Goal: Task Accomplishment & Management: Use online tool/utility

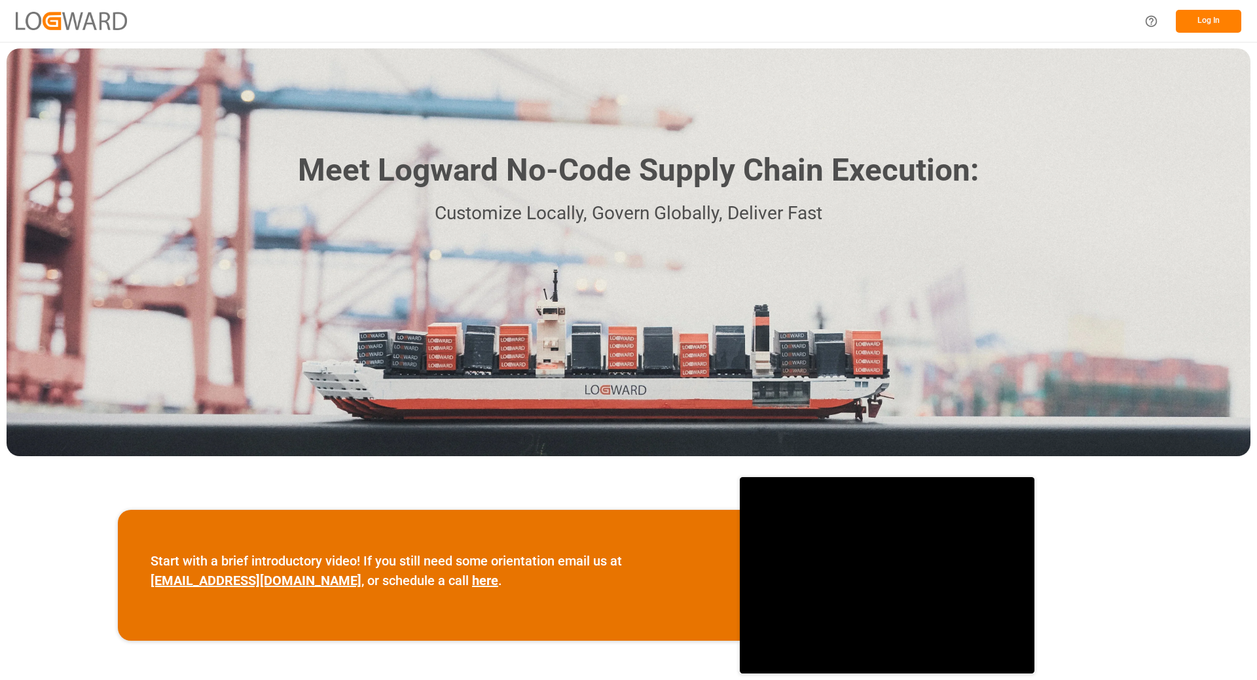
click at [1204, 20] on button "Log In" at bounding box center [1208, 21] width 65 height 23
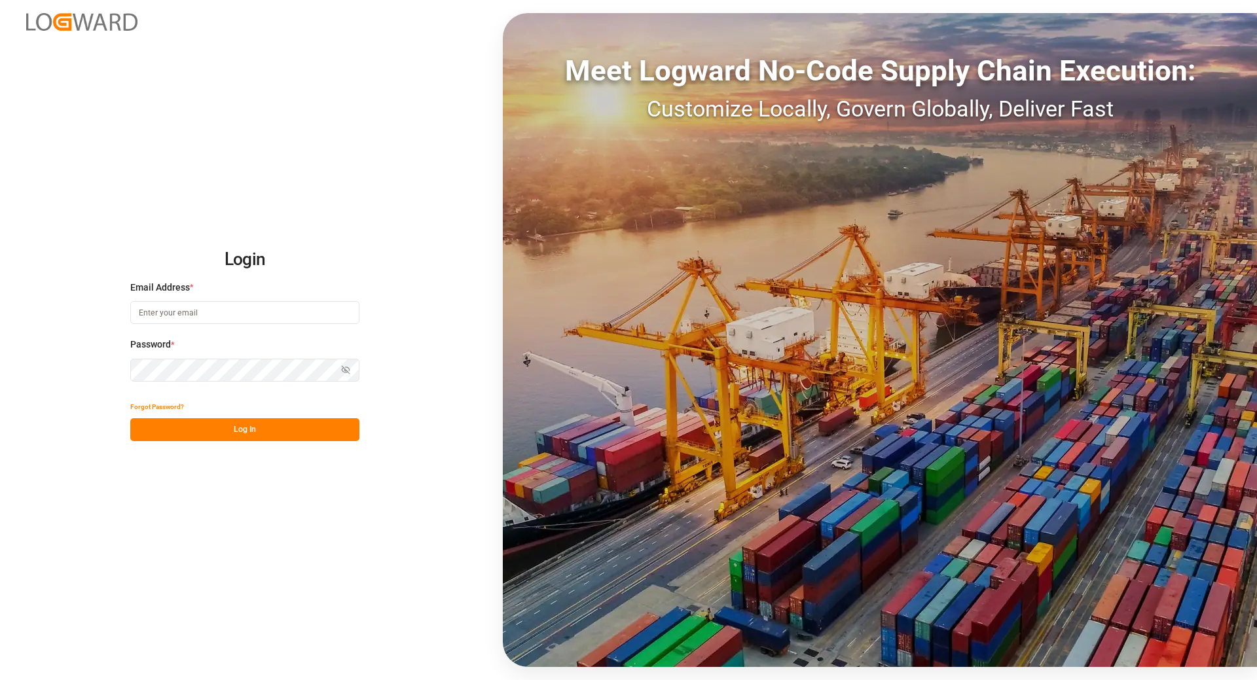
type input "[EMAIL_ADDRESS][DOMAIN_NAME]"
click at [177, 432] on button "Log In" at bounding box center [244, 429] width 229 height 23
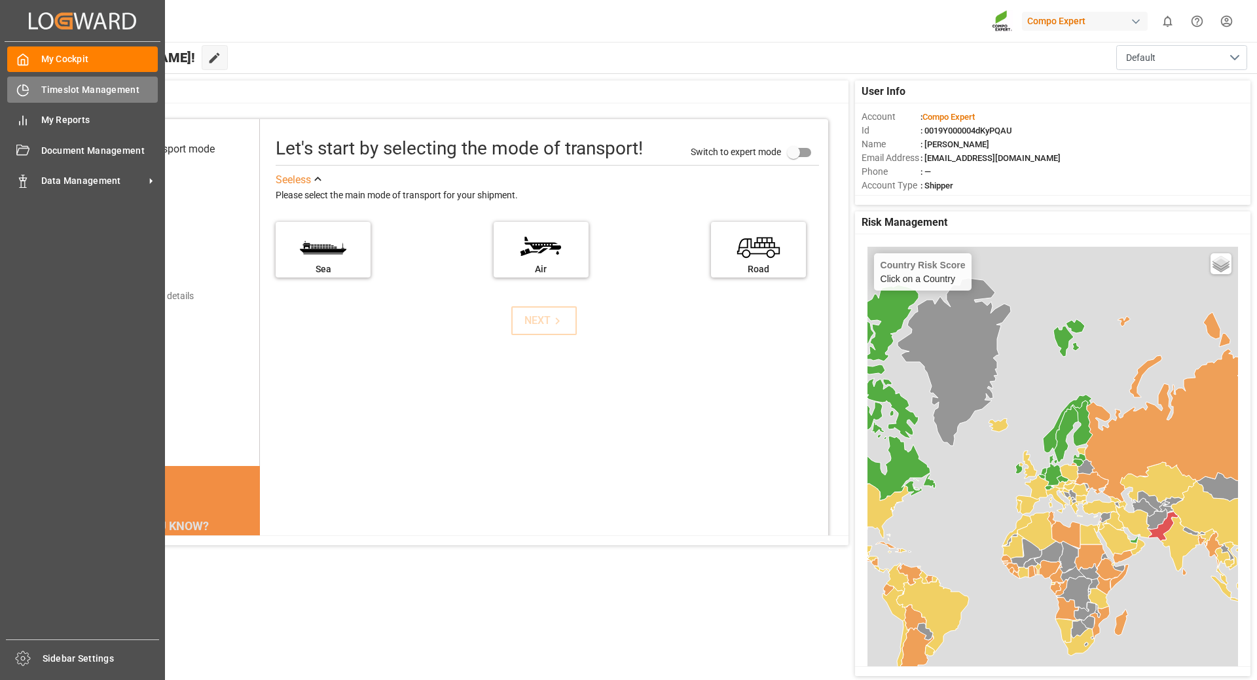
click at [28, 90] on icon at bounding box center [25, 87] width 5 height 5
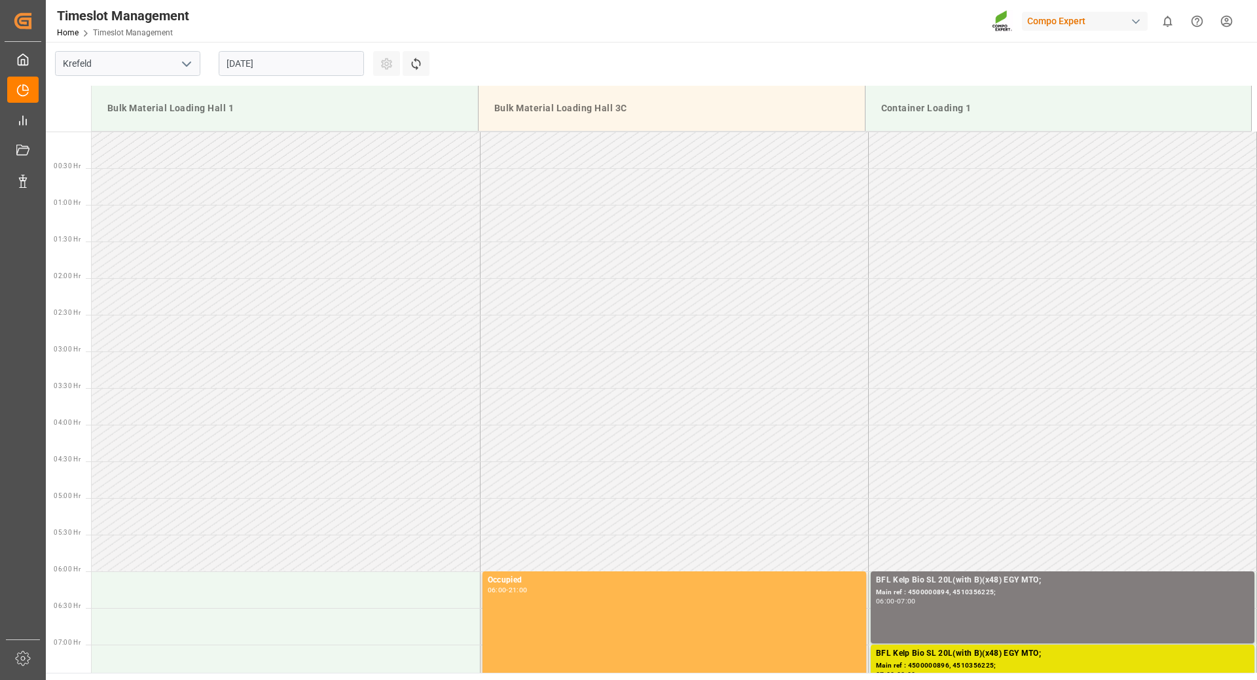
scroll to position [725, 0]
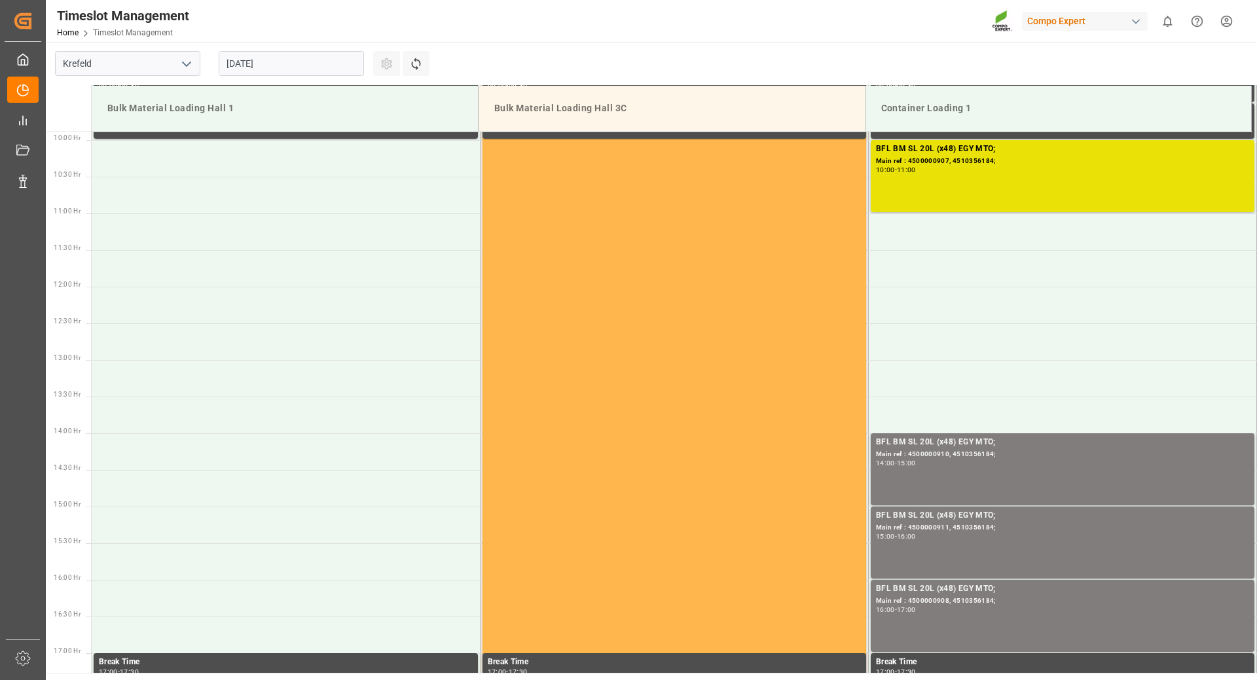
click at [313, 67] on input "[DATE]" at bounding box center [291, 63] width 145 height 25
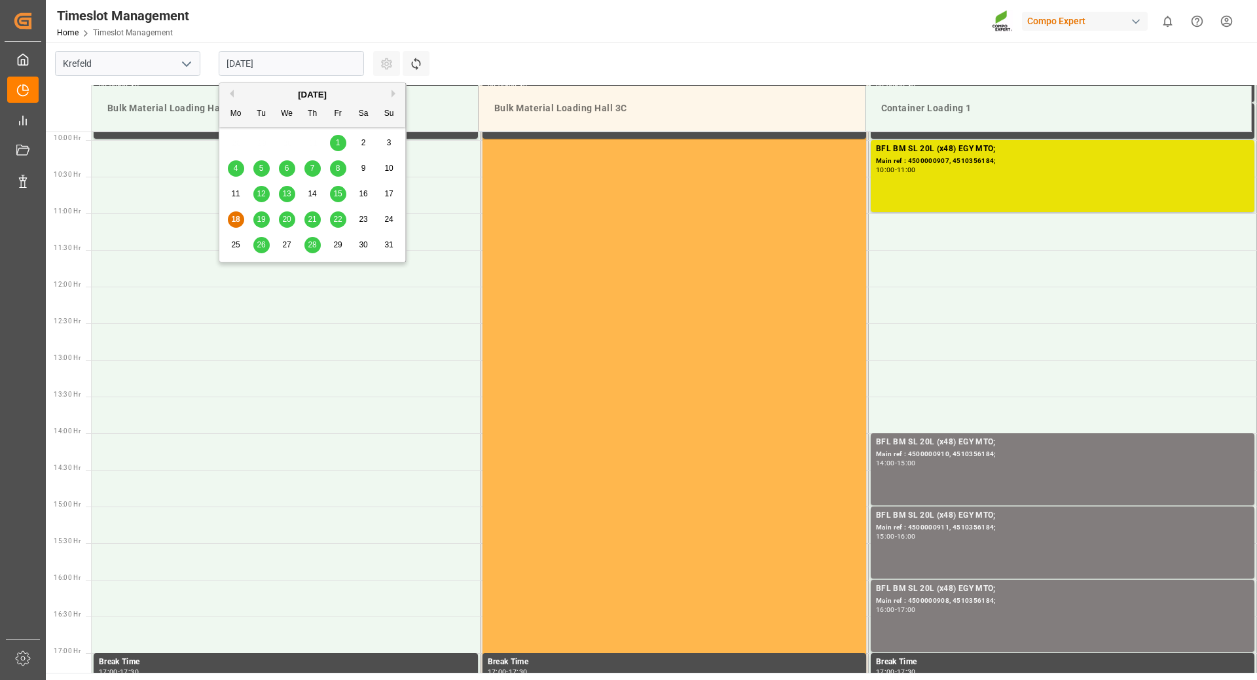
click at [263, 217] on span "19" at bounding box center [261, 219] width 9 height 9
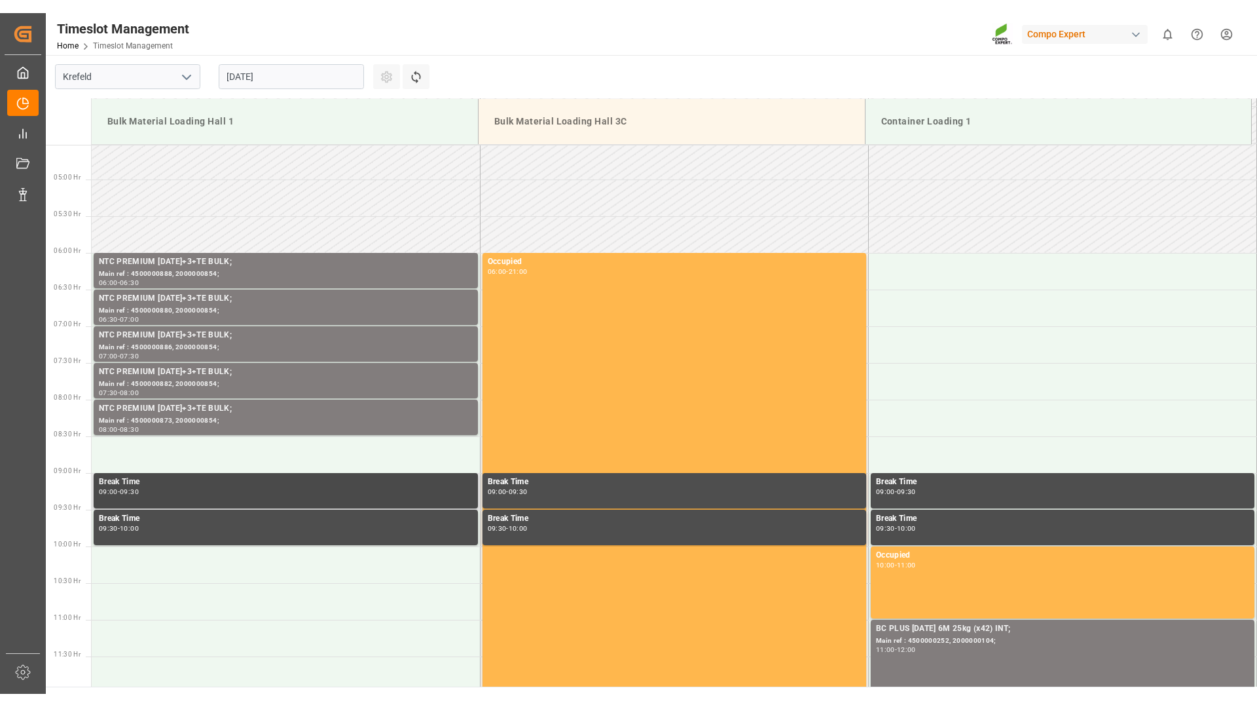
scroll to position [267, 0]
